Goal: Task Accomplishment & Management: Use online tool/utility

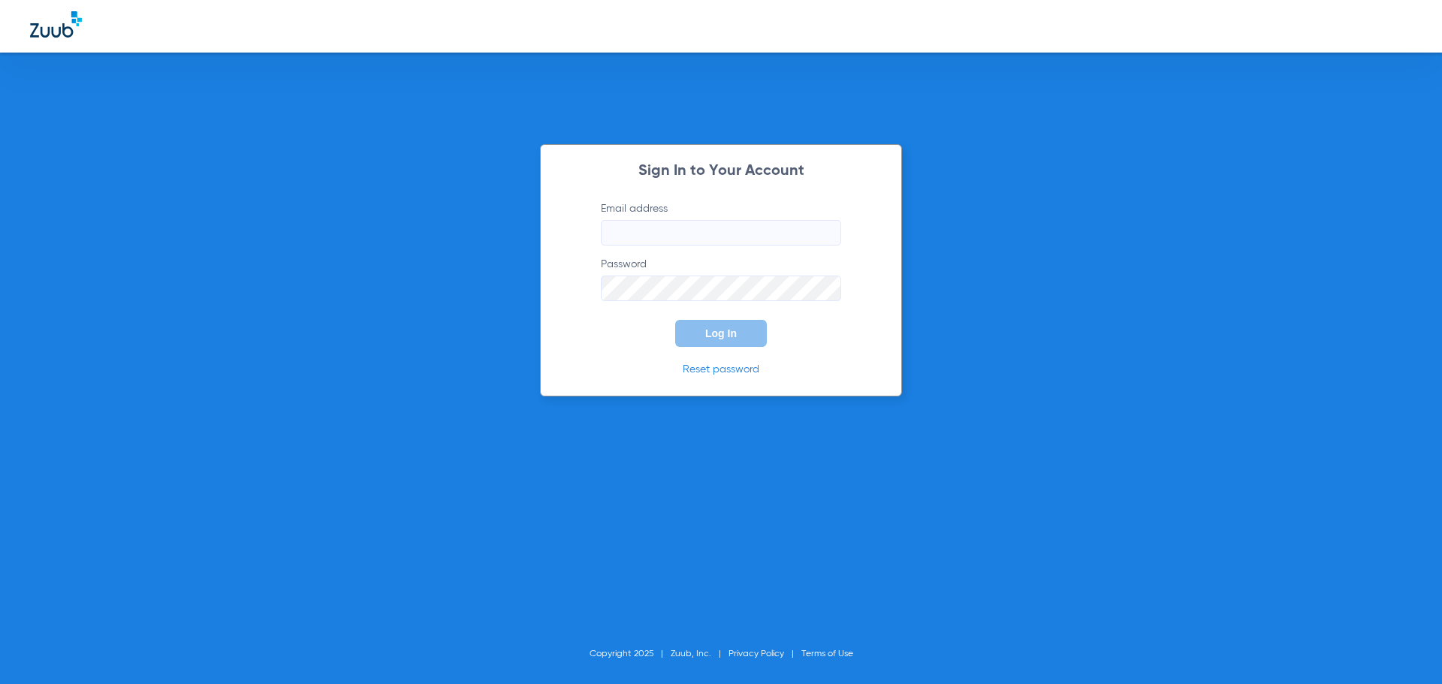
type input "[EMAIL_ADDRESS][DOMAIN_NAME]"
click at [705, 327] on span "Log In" at bounding box center [721, 333] width 32 height 12
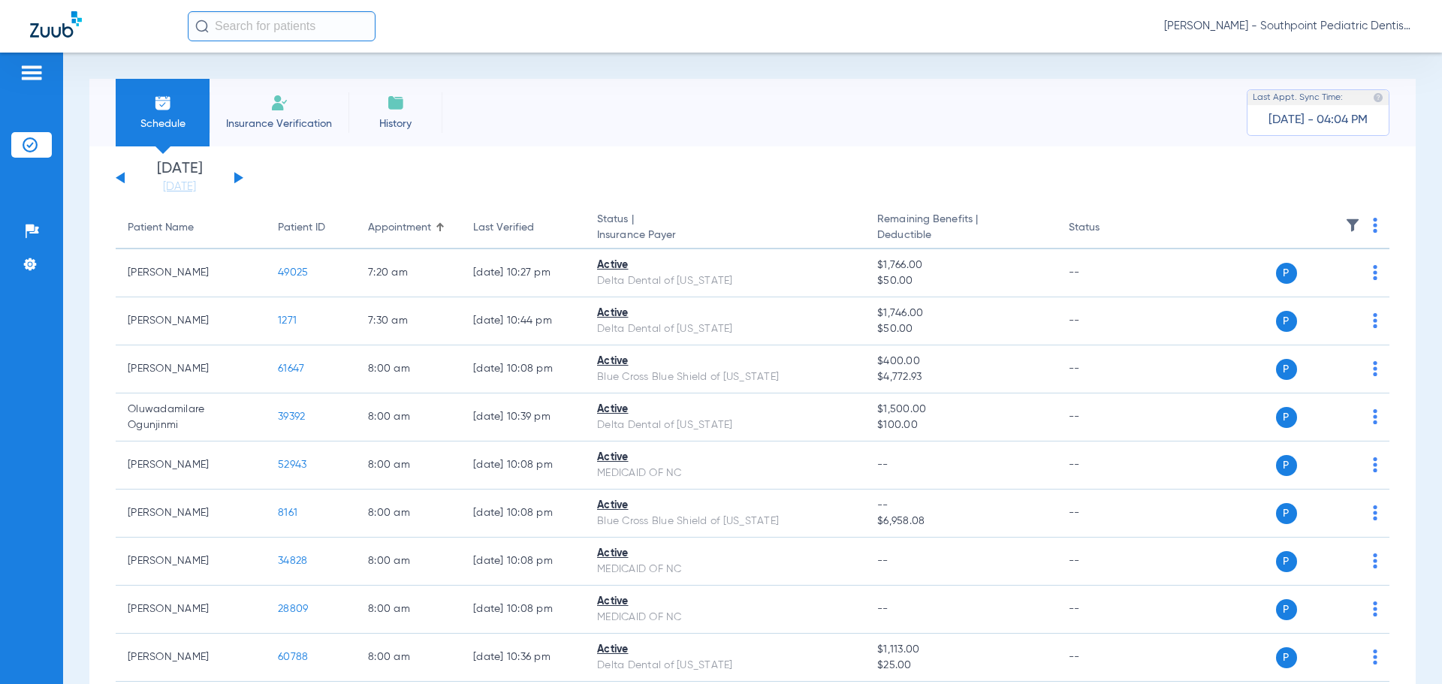
click at [1349, 224] on th at bounding box center [1274, 228] width 232 height 42
click at [1345, 221] on img at bounding box center [1352, 225] width 15 height 15
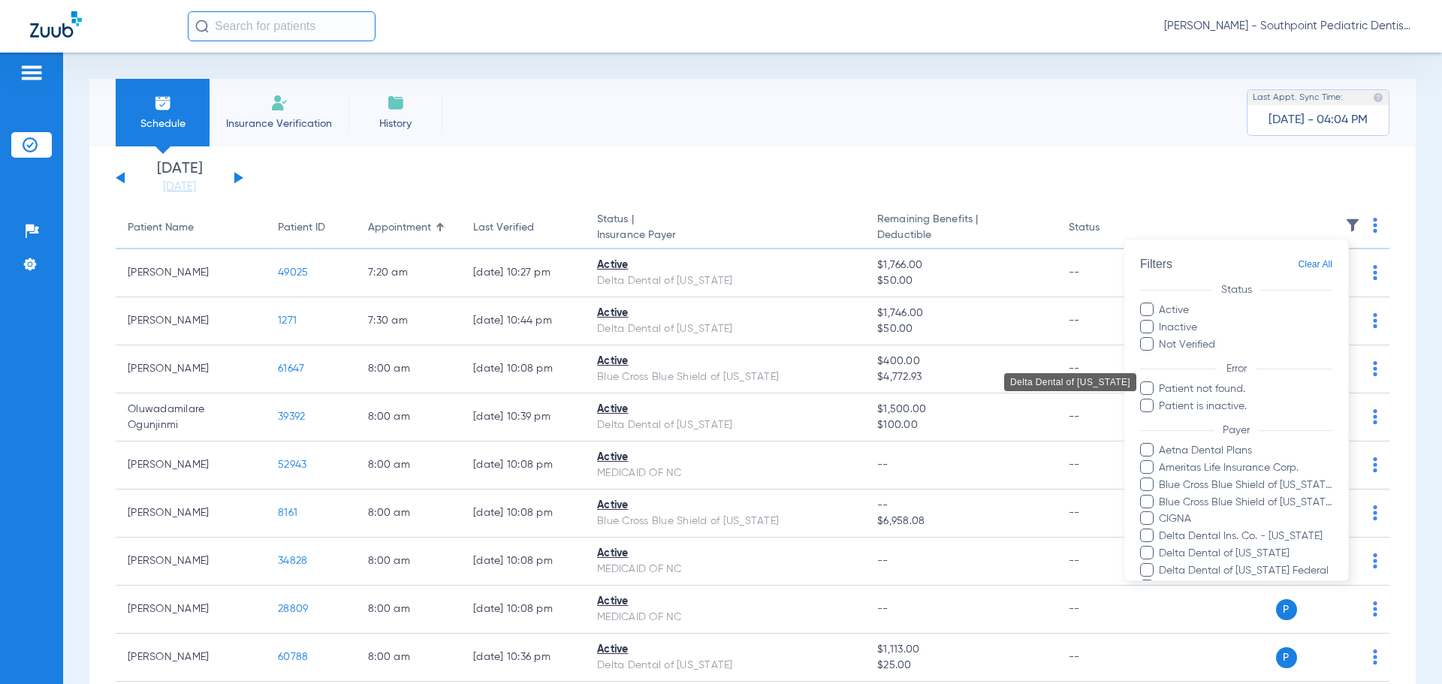
scroll to position [281, 0]
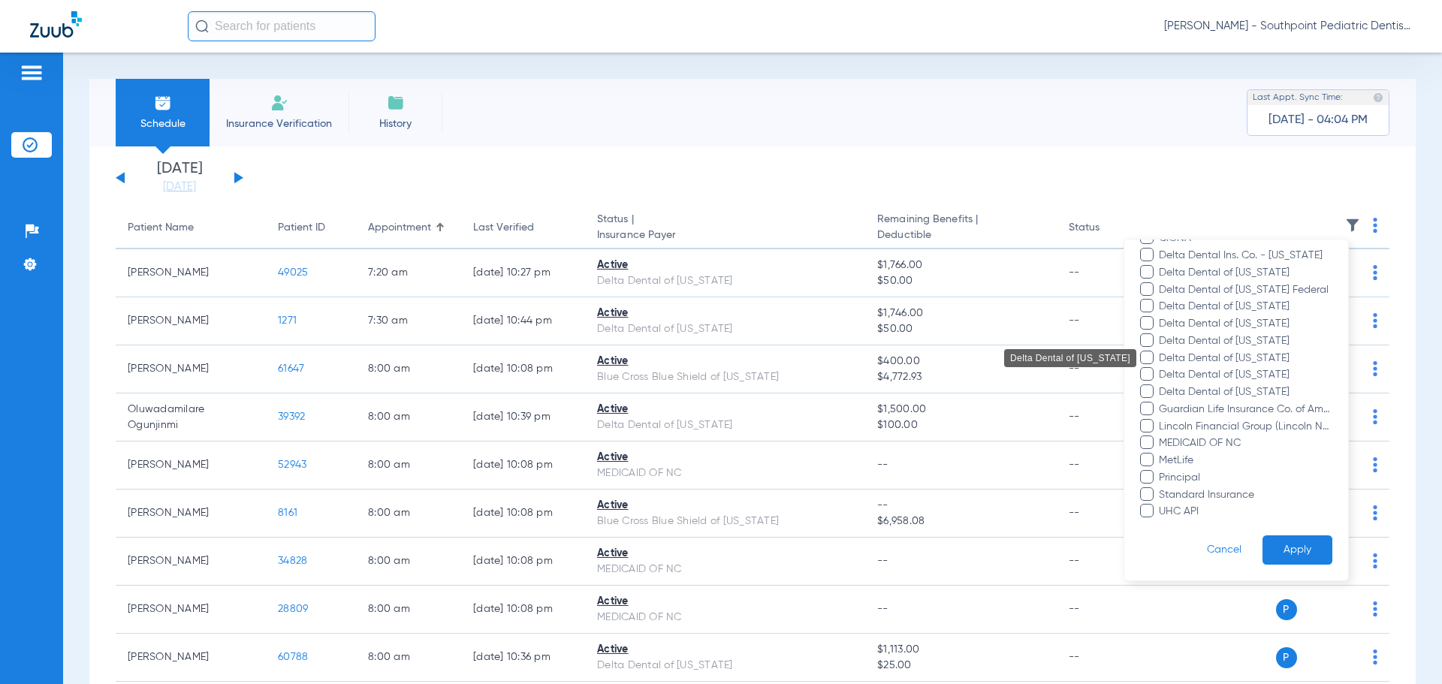
click at [1233, 360] on span "Delta Dental of [US_STATE]" at bounding box center [1245, 359] width 174 height 16
click at [1161, 369] on input "Delta Dental of [US_STATE]" at bounding box center [1161, 369] width 0 height 0
click at [1281, 537] on button "Apply" at bounding box center [1297, 549] width 70 height 29
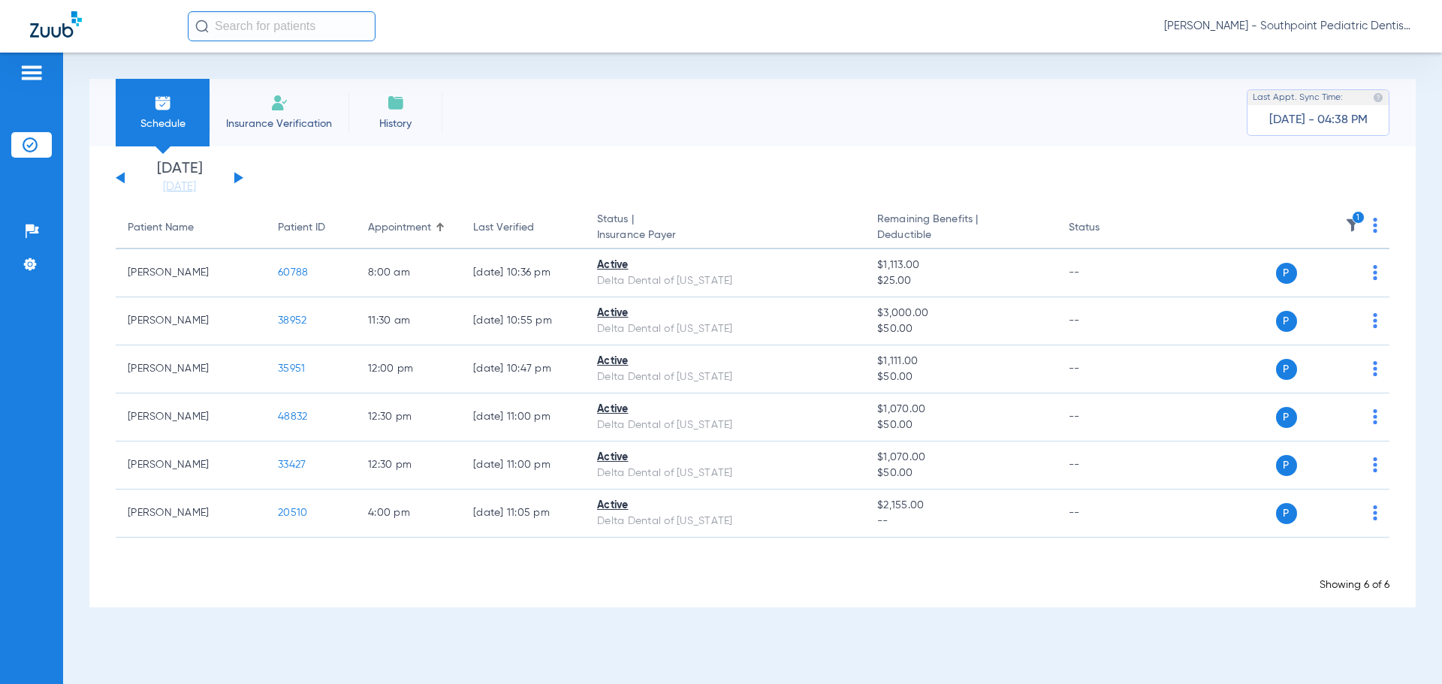
click at [245, 174] on app-single-date-navigator "[DATE] [DATE] [DATE] [DATE] [DATE] [DATE] [DATE] [DATE] [DATE] [DATE] [DATE] [D…" at bounding box center [753, 177] width 1274 height 33
click at [237, 178] on button at bounding box center [238, 177] width 9 height 11
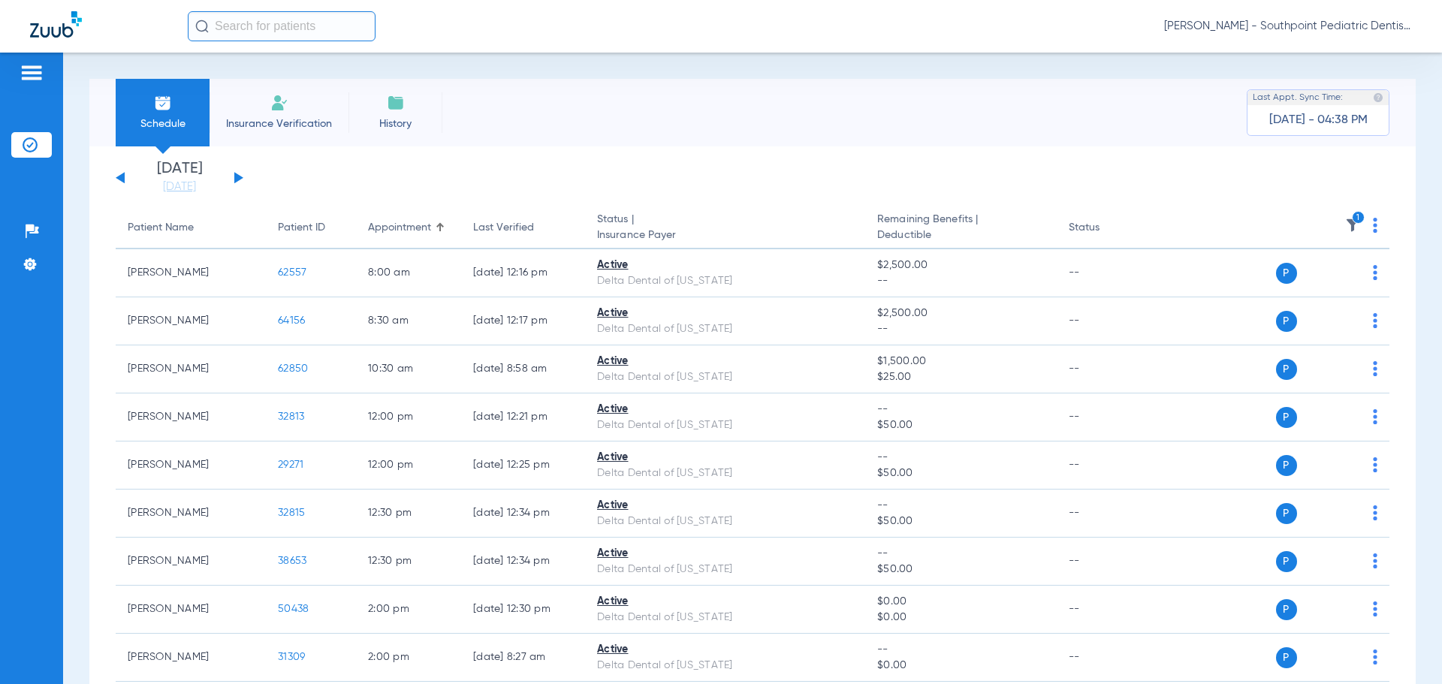
click at [1345, 230] on img at bounding box center [1352, 225] width 15 height 15
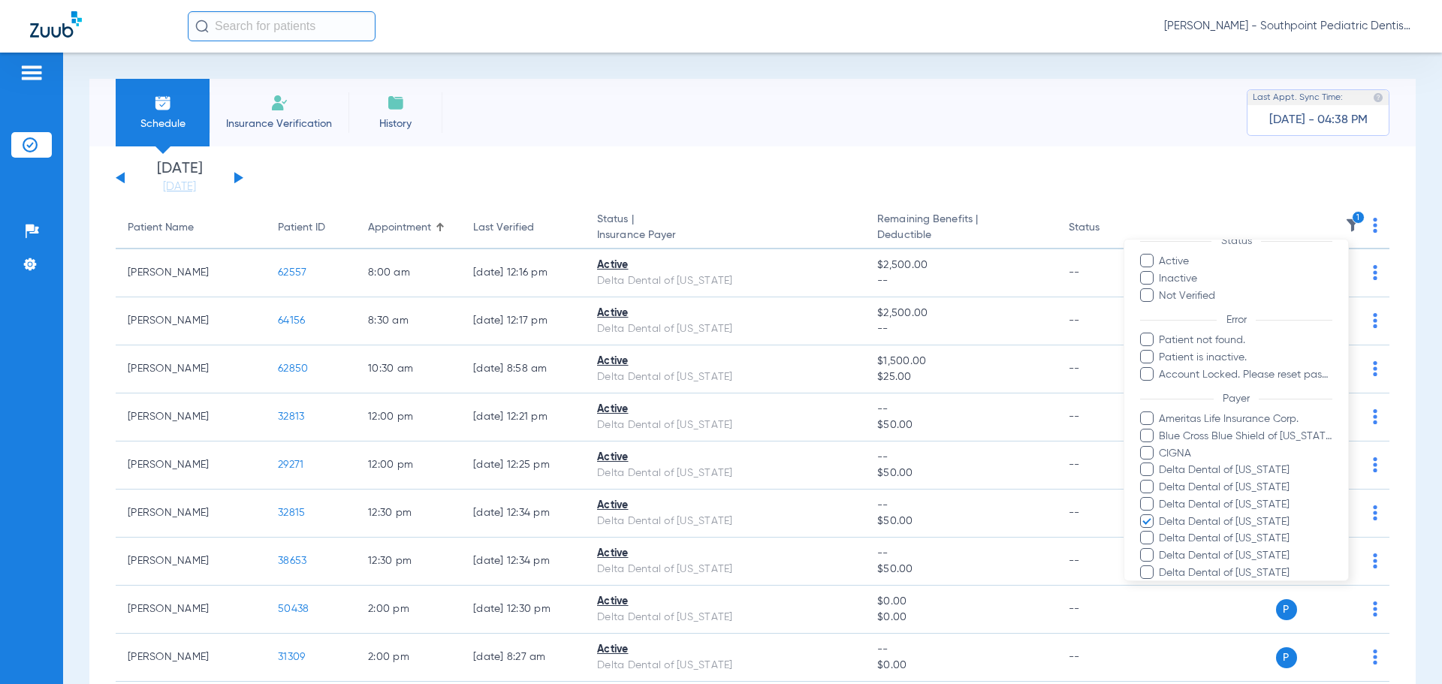
scroll to position [150, 0]
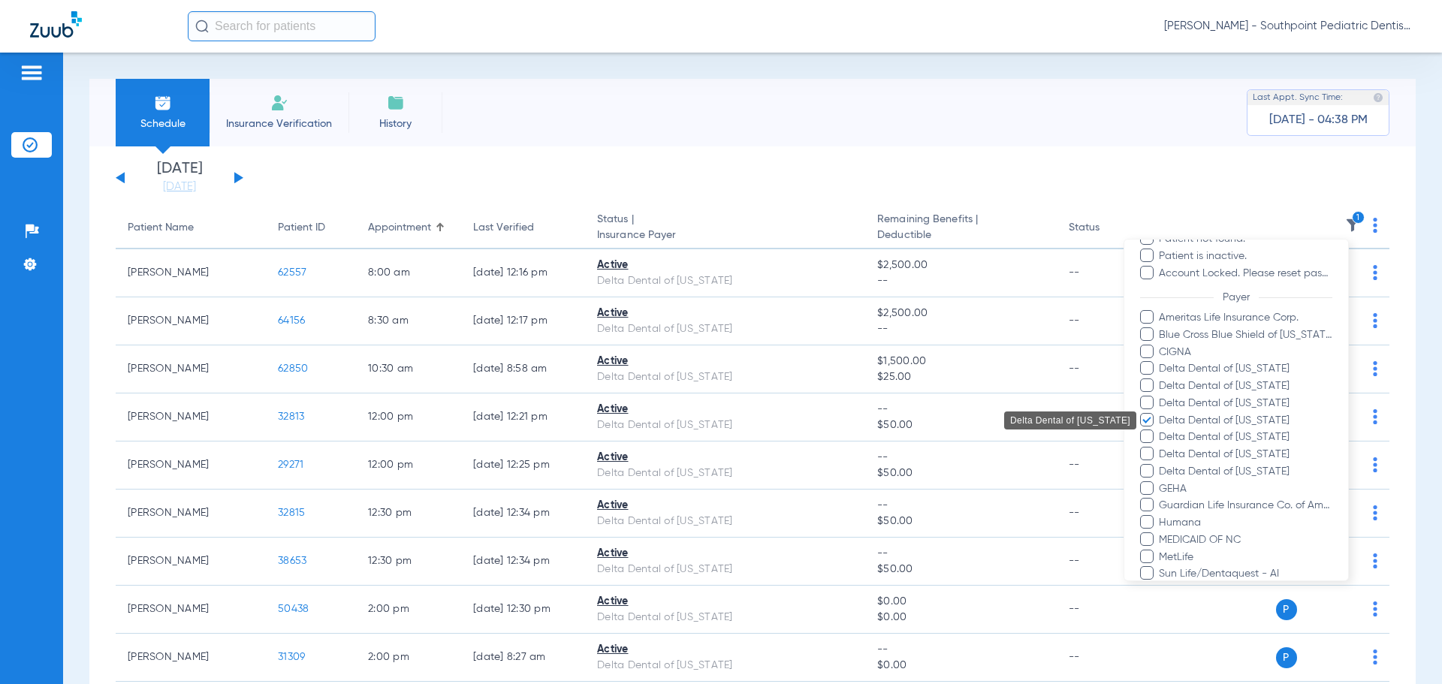
click at [1159, 417] on span "Delta Dental of [US_STATE]" at bounding box center [1245, 421] width 174 height 16
click at [1161, 431] on input "Delta Dental of [US_STATE]" at bounding box center [1161, 431] width 0 height 0
click at [1165, 417] on span "Delta Dental of [US_STATE]" at bounding box center [1245, 421] width 174 height 16
click at [1161, 431] on input "Delta Dental of [US_STATE]" at bounding box center [1161, 431] width 0 height 0
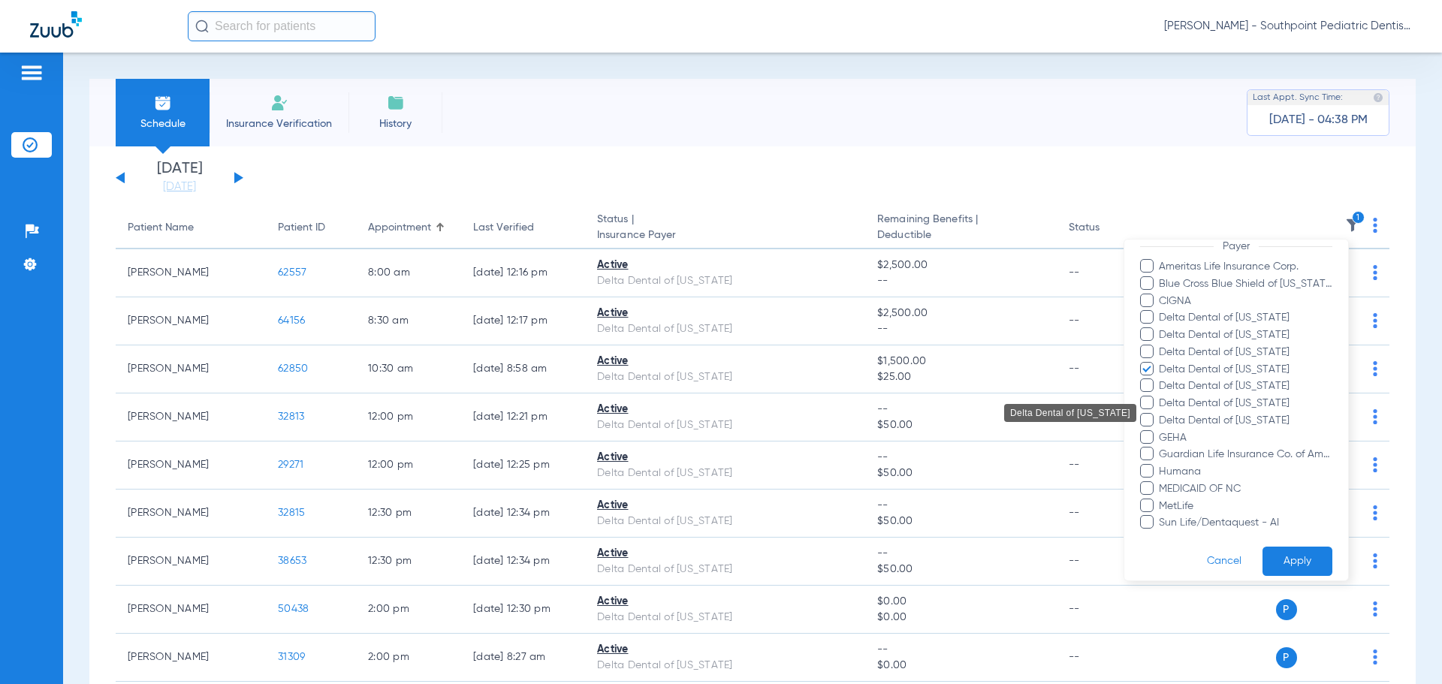
scroll to position [213, 0]
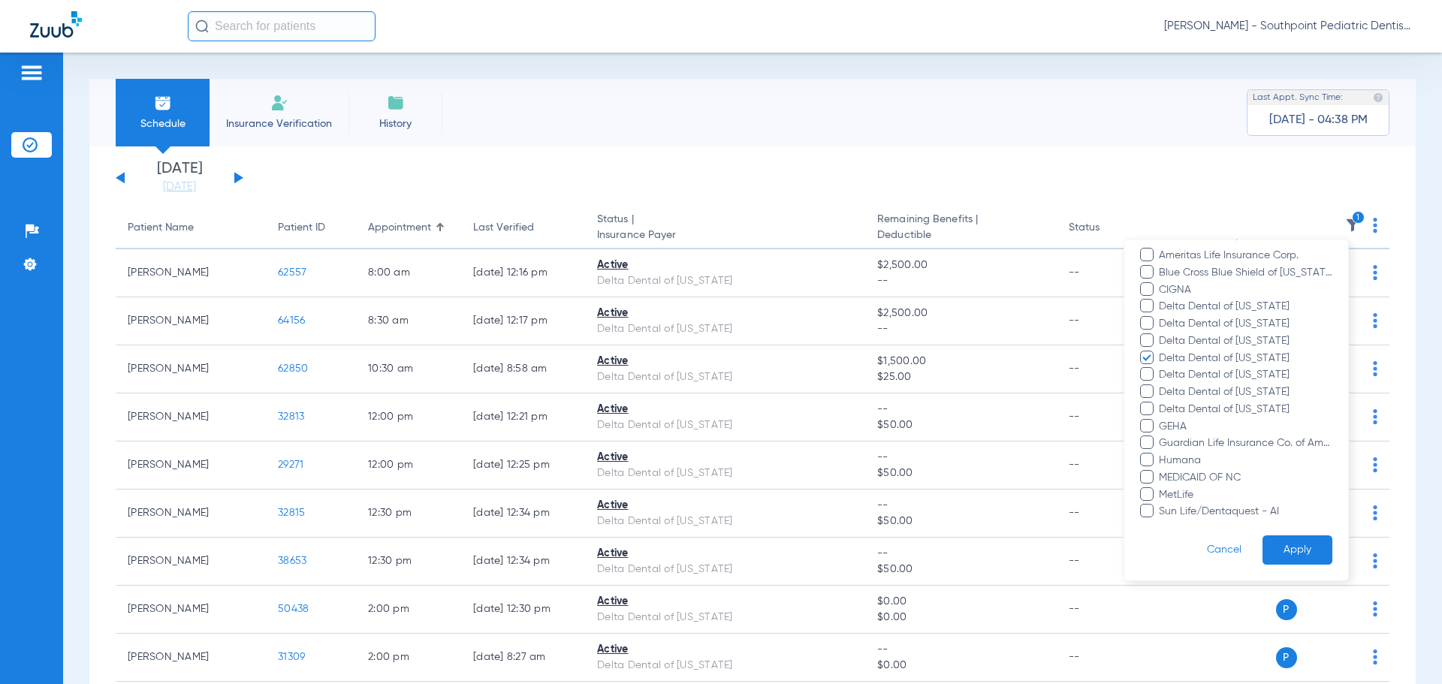
click at [1047, 161] on div at bounding box center [721, 342] width 1442 height 684
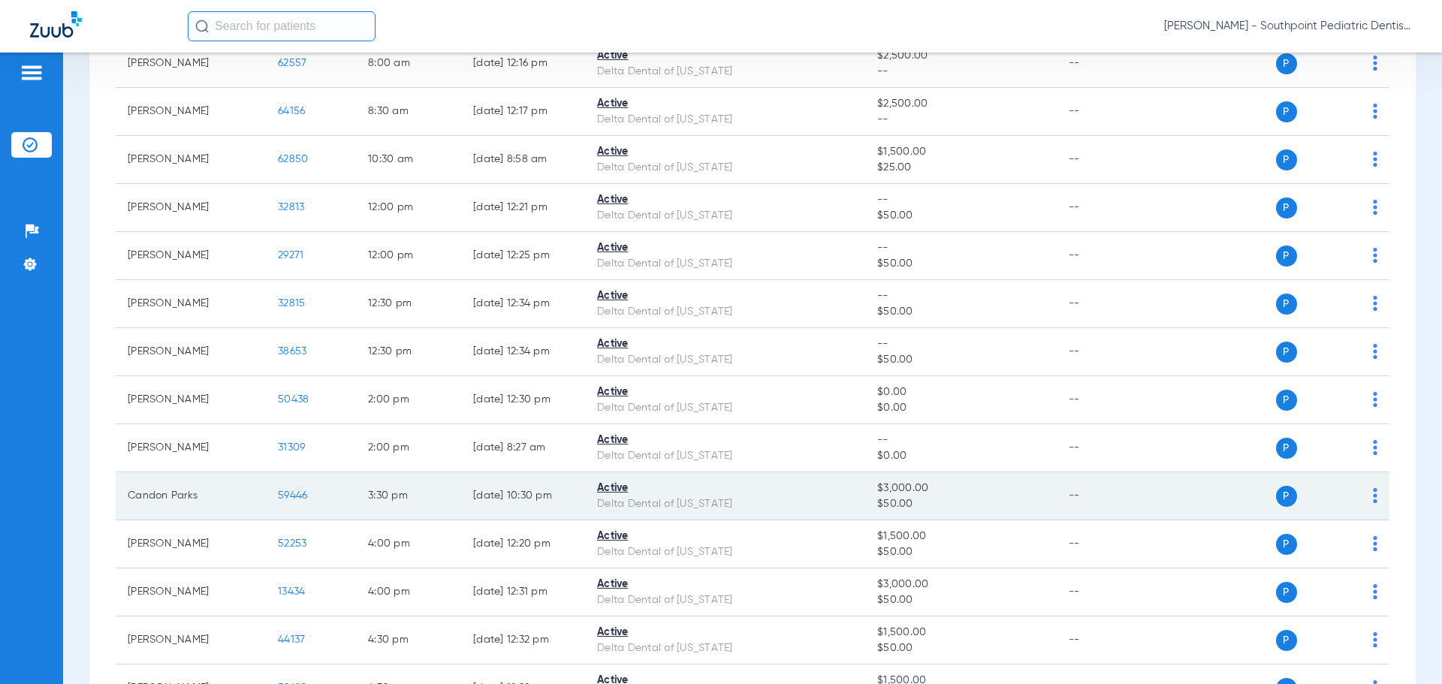
scroll to position [225, 0]
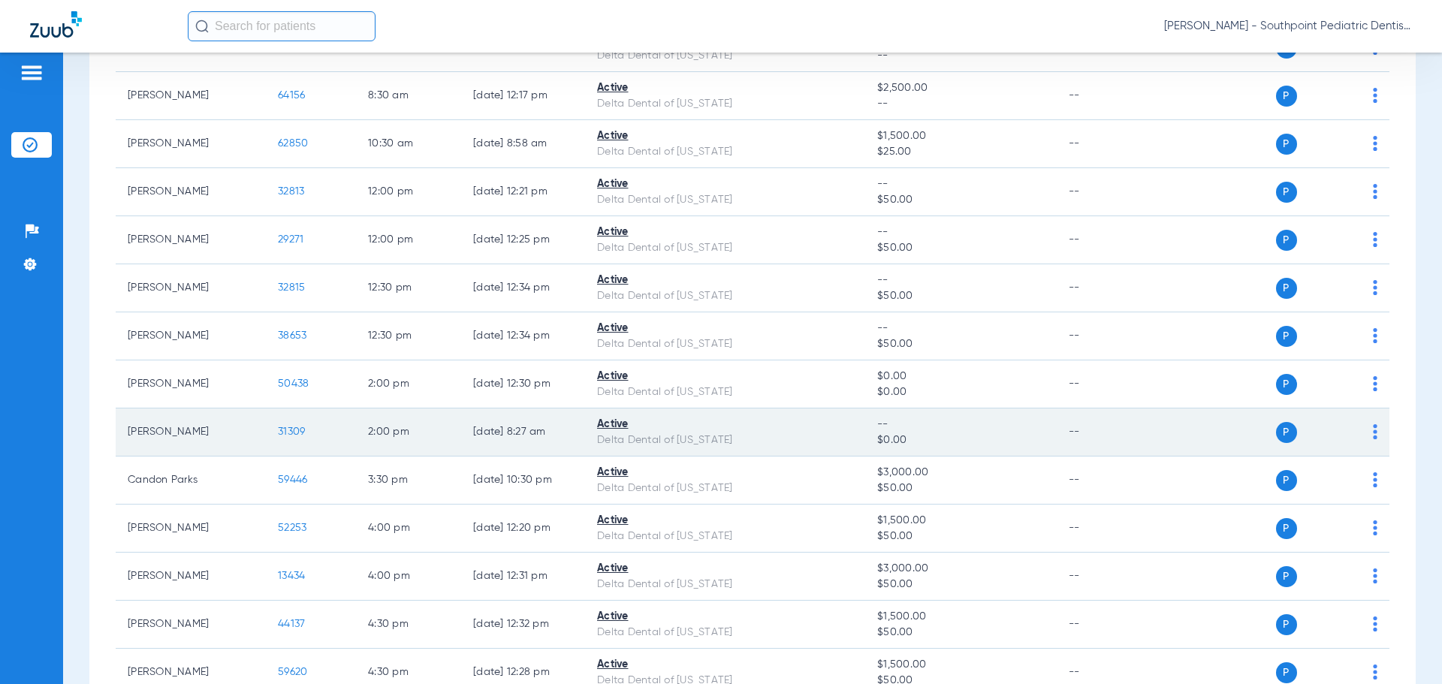
click at [290, 432] on span "31309" at bounding box center [291, 432] width 27 height 11
